Goal: Information Seeking & Learning: Learn about a topic

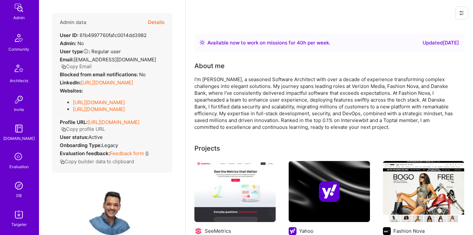
scroll to position [182, 0]
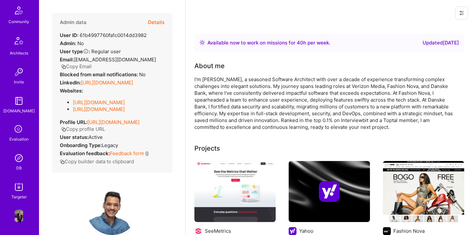
click at [17, 162] on img at bounding box center [18, 158] width 13 height 13
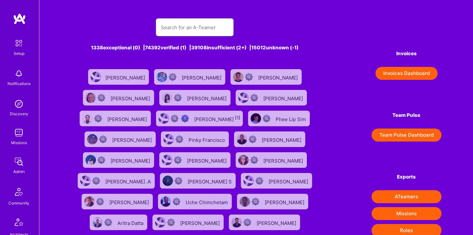
click at [173, 24] on input "text" at bounding box center [195, 27] width 68 height 17
type input "d"
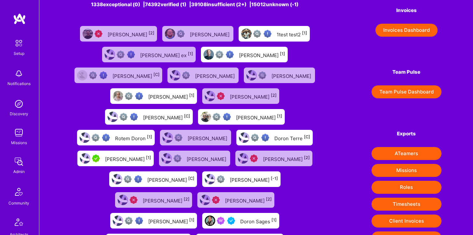
scroll to position [24, 0]
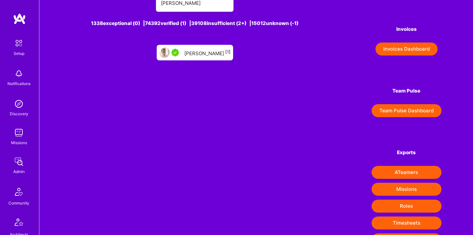
type input "[PERSON_NAME]"
click at [189, 50] on div "[PERSON_NAME] [1]" at bounding box center [207, 52] width 46 height 8
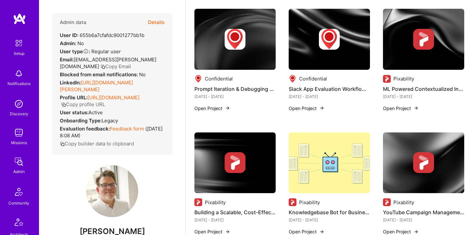
click at [156, 21] on button "Details" at bounding box center [156, 22] width 17 height 19
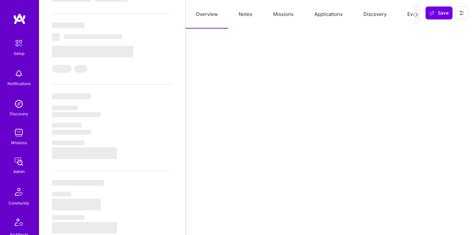
scroll to position [169, 0]
type textarea "x"
select select "Right Now"
select select "5"
select select "7"
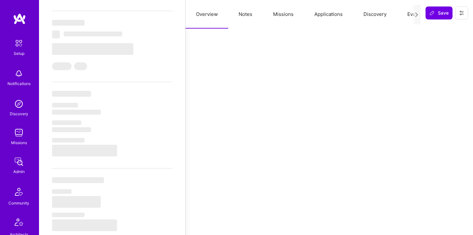
select select "7"
select select "US"
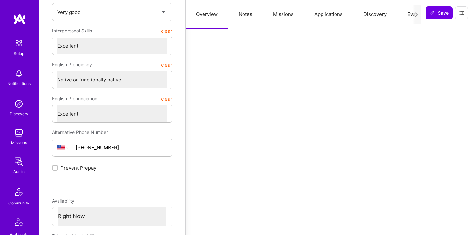
click at [275, 15] on button "Missions" at bounding box center [283, 14] width 41 height 29
click at [321, 10] on button "Applications" at bounding box center [328, 14] width 49 height 29
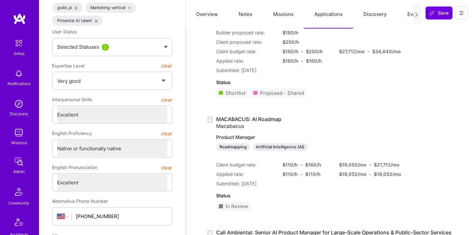
scroll to position [116, 0]
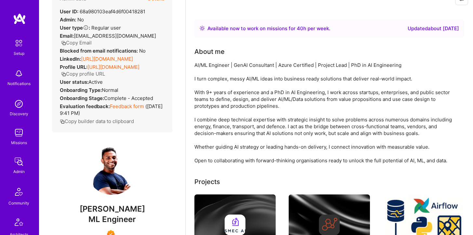
scroll to position [21, 0]
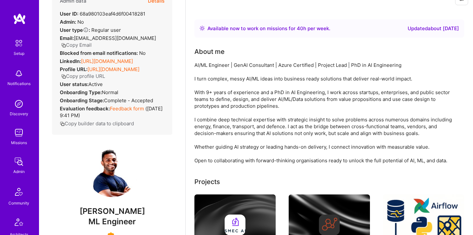
click at [66, 43] on icon "button" at bounding box center [63, 45] width 5 height 5
